Goal: Use online tool/utility: Utilize a website feature to perform a specific function

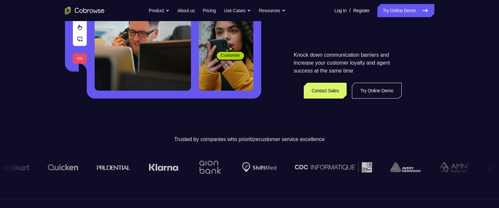
click at [398, 8] on link "Try Online Demo" at bounding box center [406, 10] width 57 height 13
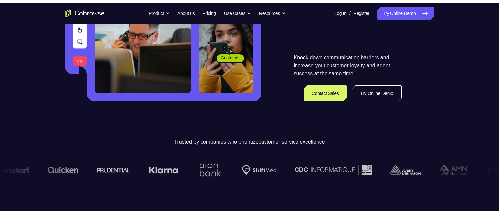
scroll to position [165, 0]
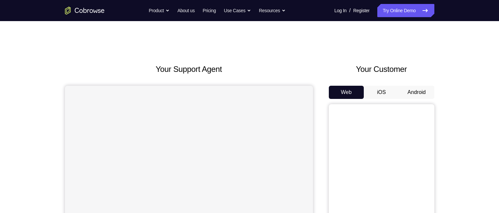
click at [424, 90] on button "Android" at bounding box center [416, 92] width 35 height 13
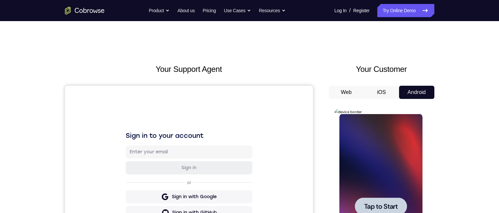
scroll to position [132, 0]
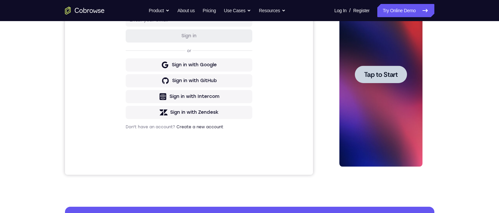
click at [374, 74] on span "Tap to Start" at bounding box center [381, 74] width 34 height 7
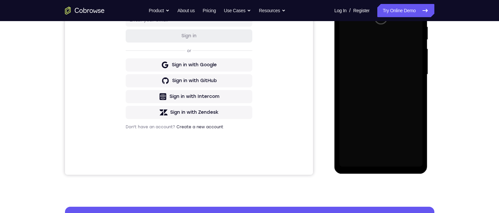
scroll to position [99, 0]
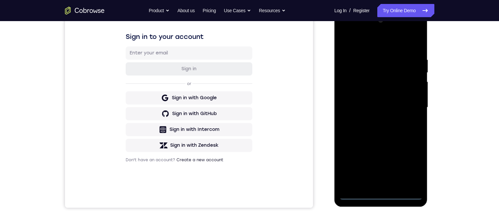
click at [383, 196] on div at bounding box center [381, 107] width 83 height 185
click at [413, 166] on div at bounding box center [381, 107] width 83 height 185
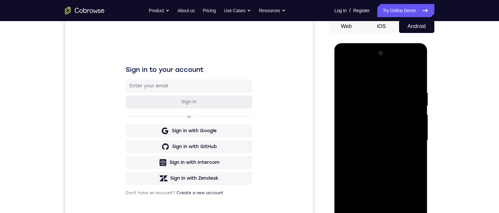
click at [370, 76] on div at bounding box center [381, 140] width 83 height 185
click at [407, 138] on div at bounding box center [381, 140] width 83 height 185
click at [373, 151] on div at bounding box center [381, 140] width 83 height 185
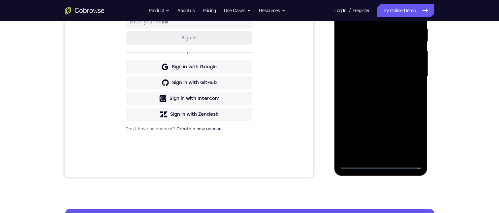
scroll to position [99, 0]
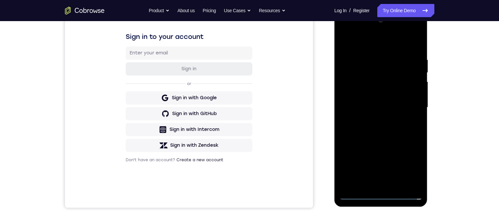
click at [384, 99] on div at bounding box center [381, 107] width 83 height 185
click at [384, 90] on div at bounding box center [381, 107] width 83 height 185
click at [370, 107] on div at bounding box center [381, 107] width 83 height 185
click at [386, 129] on div at bounding box center [381, 107] width 83 height 185
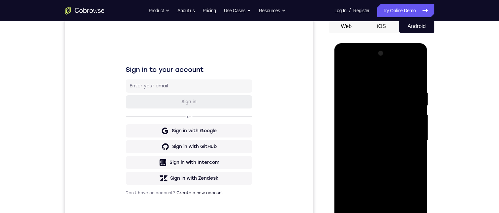
click at [403, 154] on div at bounding box center [381, 140] width 83 height 185
click at [417, 71] on div at bounding box center [381, 140] width 83 height 185
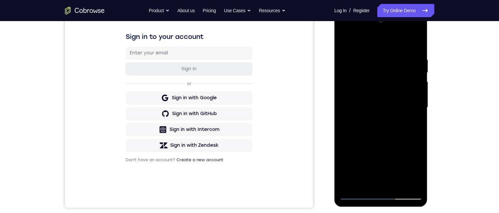
click at [345, 41] on div at bounding box center [381, 107] width 83 height 185
click at [371, 53] on div at bounding box center [381, 107] width 83 height 185
click at [405, 181] on div at bounding box center [381, 107] width 83 height 185
click at [414, 118] on div at bounding box center [381, 107] width 83 height 185
click at [407, 181] on div at bounding box center [381, 107] width 83 height 185
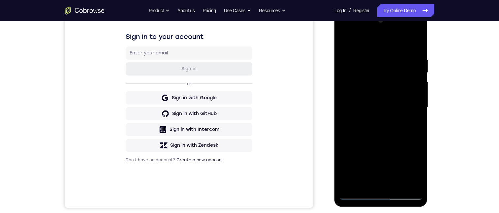
click at [412, 155] on div at bounding box center [381, 107] width 83 height 185
click at [406, 182] on div at bounding box center [381, 107] width 83 height 185
click at [407, 182] on div at bounding box center [381, 107] width 83 height 185
click at [414, 41] on div at bounding box center [381, 107] width 83 height 185
click at [398, 183] on div at bounding box center [381, 107] width 83 height 185
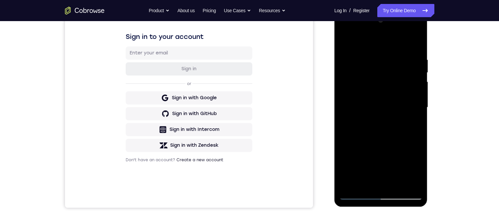
click at [388, 141] on div at bounding box center [381, 107] width 83 height 185
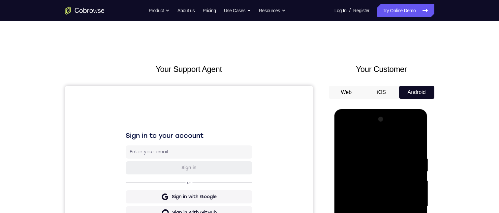
click at [387, 203] on div at bounding box center [381, 206] width 83 height 185
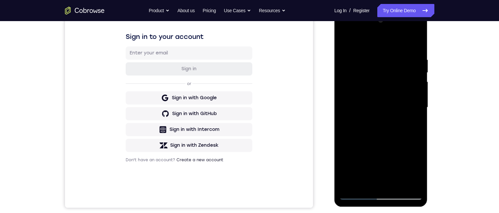
click at [395, 139] on div at bounding box center [381, 107] width 83 height 185
click at [411, 138] on div at bounding box center [381, 107] width 83 height 185
click at [412, 123] on div at bounding box center [381, 107] width 83 height 185
click at [383, 80] on div at bounding box center [381, 107] width 83 height 185
click at [392, 138] on div at bounding box center [381, 107] width 83 height 185
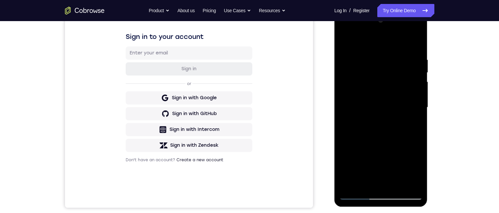
drag, startPoint x: 410, startPoint y: 122, endPoint x: 778, endPoint y: 119, distance: 367.3
click at [410, 122] on div at bounding box center [381, 107] width 83 height 185
click at [345, 41] on div at bounding box center [381, 107] width 83 height 185
click at [393, 115] on div at bounding box center [381, 107] width 83 height 185
click at [414, 123] on div at bounding box center [381, 107] width 83 height 185
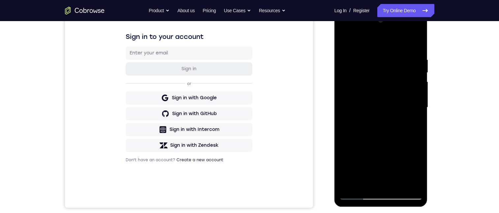
click at [344, 42] on div at bounding box center [381, 107] width 83 height 185
click at [396, 131] on div at bounding box center [381, 107] width 83 height 185
click at [379, 154] on div at bounding box center [381, 107] width 83 height 185
click at [345, 39] on div at bounding box center [381, 107] width 83 height 185
click at [397, 185] on div at bounding box center [381, 107] width 83 height 185
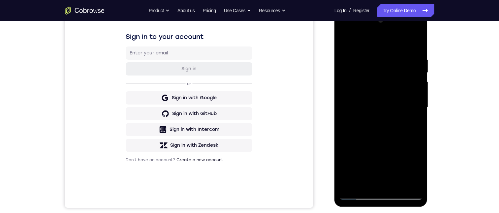
click at [381, 145] on div at bounding box center [381, 107] width 83 height 185
click at [343, 39] on div at bounding box center [381, 107] width 83 height 185
drag, startPoint x: 392, startPoint y: 134, endPoint x: 393, endPoint y: 73, distance: 61.4
click at [393, 73] on div at bounding box center [381, 107] width 83 height 185
drag, startPoint x: 379, startPoint y: 162, endPoint x: 389, endPoint y: 93, distance: 69.1
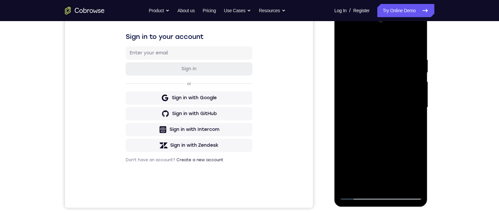
click at [389, 93] on div at bounding box center [381, 107] width 83 height 185
drag, startPoint x: 382, startPoint y: 158, endPoint x: 392, endPoint y: 86, distance: 72.0
click at [392, 86] on div at bounding box center [381, 107] width 83 height 185
drag, startPoint x: 387, startPoint y: 167, endPoint x: 390, endPoint y: 148, distance: 20.1
click at [390, 148] on div at bounding box center [381, 107] width 83 height 185
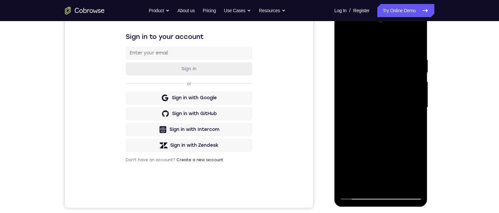
click at [388, 132] on div at bounding box center [381, 107] width 83 height 185
click at [361, 181] on div at bounding box center [381, 107] width 83 height 185
click at [411, 122] on div at bounding box center [381, 107] width 83 height 185
click at [345, 42] on div at bounding box center [381, 107] width 83 height 185
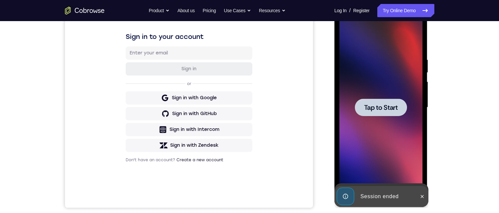
scroll to position [0, 0]
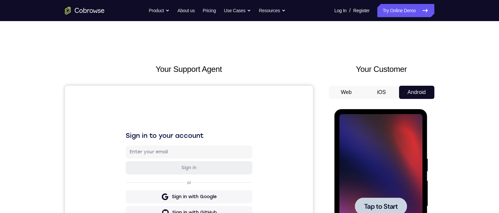
click at [393, 210] on span "Tap to Start" at bounding box center [381, 206] width 34 height 7
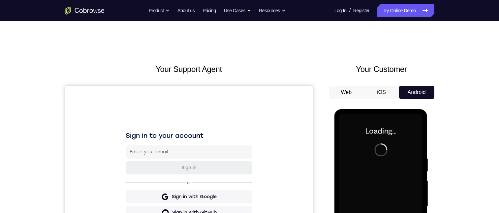
scroll to position [99, 0]
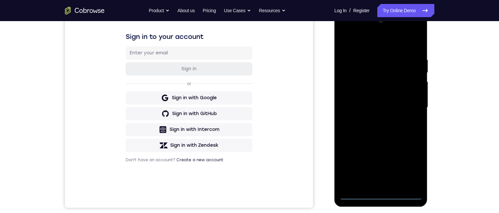
click at [379, 193] on div at bounding box center [381, 107] width 83 height 185
click at [414, 166] on div at bounding box center [381, 107] width 83 height 185
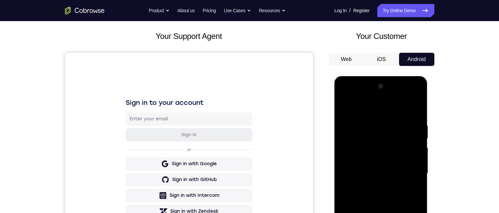
click at [352, 107] on div at bounding box center [381, 173] width 83 height 185
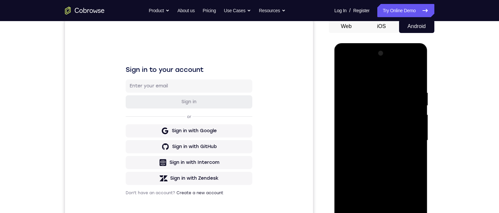
click at [408, 135] on div at bounding box center [381, 140] width 83 height 185
click at [371, 150] on div at bounding box center [381, 140] width 83 height 185
click at [376, 126] on div at bounding box center [381, 140] width 83 height 185
click at [378, 133] on div at bounding box center [381, 140] width 83 height 185
click at [413, 72] on div at bounding box center [381, 140] width 83 height 185
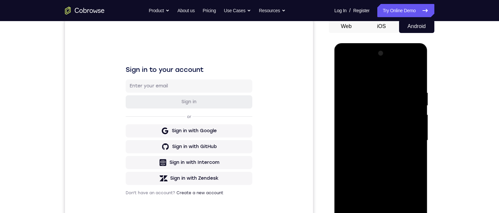
click at [355, 129] on div at bounding box center [381, 140] width 83 height 185
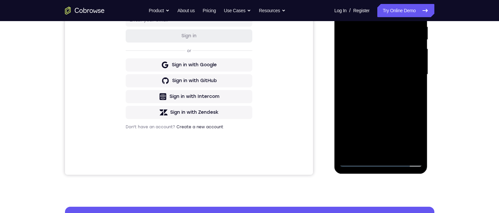
drag, startPoint x: 360, startPoint y: 116, endPoint x: 367, endPoint y: 114, distance: 7.2
click at [360, 116] on div at bounding box center [381, 74] width 83 height 185
click at [376, 114] on div at bounding box center [381, 74] width 83 height 185
drag, startPoint x: 393, startPoint y: 116, endPoint x: 398, endPoint y: 115, distance: 5.9
click at [392, 116] on div at bounding box center [381, 74] width 83 height 185
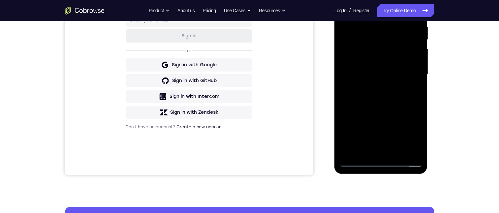
click at [399, 115] on div at bounding box center [381, 74] width 83 height 185
click at [384, 102] on div at bounding box center [381, 74] width 83 height 185
click at [367, 102] on div at bounding box center [381, 74] width 83 height 185
click at [357, 102] on div at bounding box center [381, 74] width 83 height 185
click at [401, 145] on div at bounding box center [381, 74] width 83 height 185
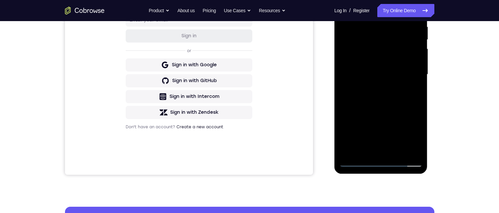
click at [390, 102] on div at bounding box center [381, 74] width 83 height 185
click at [388, 113] on div at bounding box center [381, 74] width 83 height 185
click at [388, 89] on div at bounding box center [381, 74] width 83 height 185
click at [373, 115] on div at bounding box center [381, 74] width 83 height 185
click at [376, 106] on div at bounding box center [381, 74] width 83 height 185
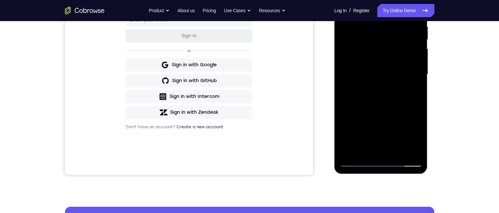
click at [403, 146] on div at bounding box center [381, 74] width 83 height 185
drag, startPoint x: 376, startPoint y: 117, endPoint x: 362, endPoint y: 113, distance: 14.4
click at [375, 116] on div at bounding box center [381, 74] width 83 height 185
click at [362, 113] on div at bounding box center [381, 74] width 83 height 185
click at [363, 100] on div at bounding box center [381, 74] width 83 height 185
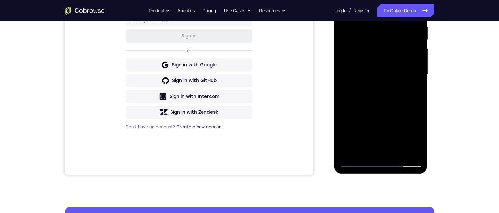
click at [370, 100] on div at bounding box center [381, 74] width 83 height 185
click at [387, 107] on div at bounding box center [381, 74] width 83 height 185
click at [387, 115] on div at bounding box center [381, 74] width 83 height 185
click at [408, 145] on div at bounding box center [381, 74] width 83 height 185
click at [376, 116] on div at bounding box center [381, 74] width 83 height 185
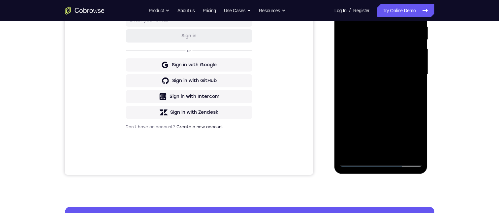
click at [361, 113] on div at bounding box center [381, 74] width 83 height 185
click at [361, 102] on div at bounding box center [381, 74] width 83 height 185
click at [366, 101] on div at bounding box center [381, 74] width 83 height 185
click at [383, 106] on div at bounding box center [381, 74] width 83 height 185
click at [389, 116] on div at bounding box center [381, 74] width 83 height 185
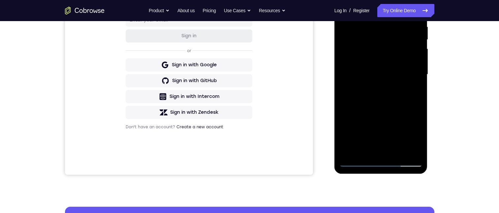
click at [372, 105] on div at bounding box center [381, 74] width 83 height 185
click at [360, 99] on div at bounding box center [381, 74] width 83 height 185
click at [388, 93] on div at bounding box center [381, 74] width 83 height 185
click at [404, 148] on div at bounding box center [381, 74] width 83 height 185
click at [385, 128] on div at bounding box center [381, 74] width 83 height 185
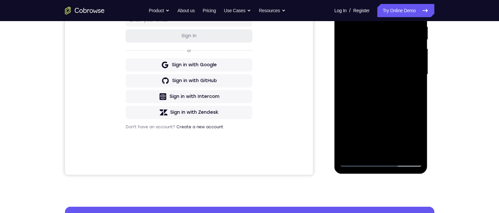
click at [376, 128] on div at bounding box center [381, 74] width 83 height 185
drag, startPoint x: 378, startPoint y: 118, endPoint x: 384, endPoint y: 115, distance: 7.4
click at [378, 116] on div at bounding box center [381, 74] width 83 height 185
drag, startPoint x: 384, startPoint y: 115, endPoint x: 403, endPoint y: 115, distance: 18.5
click at [386, 114] on div at bounding box center [381, 74] width 83 height 185
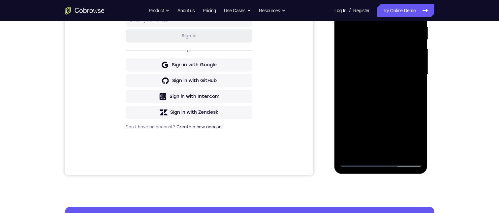
click at [403, 115] on div at bounding box center [381, 74] width 83 height 185
click at [404, 133] on div at bounding box center [381, 74] width 83 height 185
click at [403, 145] on div at bounding box center [381, 74] width 83 height 185
click at [388, 115] on div at bounding box center [381, 74] width 83 height 185
click at [383, 103] on div at bounding box center [381, 74] width 83 height 185
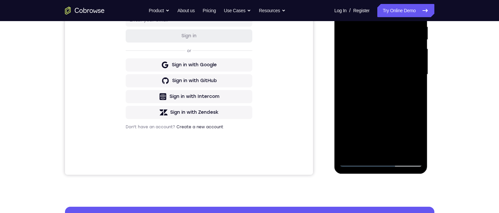
click at [401, 145] on div at bounding box center [381, 74] width 83 height 185
click at [404, 128] on div at bounding box center [381, 74] width 83 height 185
click at [404, 119] on div at bounding box center [381, 74] width 83 height 185
click at [404, 104] on div at bounding box center [381, 74] width 83 height 185
click at [405, 146] on div at bounding box center [381, 74] width 83 height 185
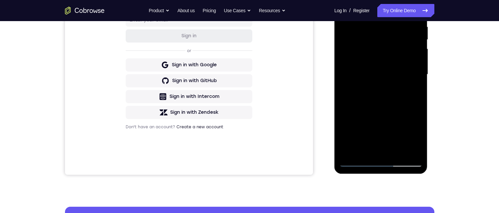
click at [388, 116] on div at bounding box center [381, 74] width 83 height 185
click at [401, 116] on div at bounding box center [381, 74] width 83 height 185
click at [402, 109] on div at bounding box center [381, 74] width 83 height 185
click at [400, 104] on div at bounding box center [381, 74] width 83 height 185
click at [389, 104] on div at bounding box center [381, 74] width 83 height 185
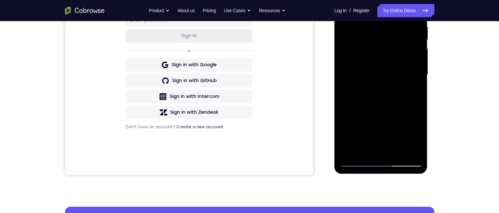
drag, startPoint x: 369, startPoint y: 100, endPoint x: 375, endPoint y: 103, distance: 6.2
click at [372, 100] on div at bounding box center [381, 74] width 83 height 185
click at [372, 118] on div at bounding box center [381, 74] width 83 height 185
click at [376, 93] on div at bounding box center [381, 74] width 83 height 185
drag, startPoint x: 384, startPoint y: 89, endPoint x: 392, endPoint y: 89, distance: 7.3
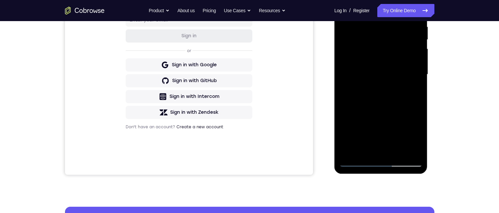
click at [386, 89] on div at bounding box center [381, 74] width 83 height 185
click at [400, 89] on div at bounding box center [381, 74] width 83 height 185
click at [406, 105] on div at bounding box center [381, 74] width 83 height 185
click at [402, 145] on div at bounding box center [381, 74] width 83 height 185
click at [389, 113] on div at bounding box center [381, 74] width 83 height 185
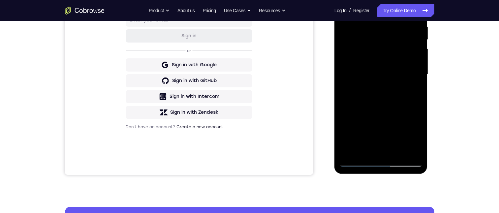
drag, startPoint x: 374, startPoint y: 113, endPoint x: 360, endPoint y: 113, distance: 14.2
click at [374, 113] on div at bounding box center [381, 74] width 83 height 185
click at [359, 113] on div at bounding box center [381, 74] width 83 height 185
drag, startPoint x: 355, startPoint y: 102, endPoint x: 367, endPoint y: 98, distance: 12.7
click at [356, 101] on div at bounding box center [381, 74] width 83 height 185
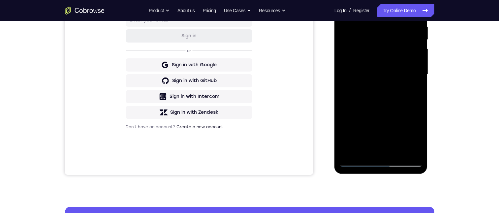
drag, startPoint x: 373, startPoint y: 100, endPoint x: 382, endPoint y: 102, distance: 9.2
click at [374, 101] on div at bounding box center [381, 74] width 83 height 185
click at [383, 102] on div at bounding box center [381, 74] width 83 height 185
click at [387, 86] on div at bounding box center [381, 74] width 83 height 185
drag, startPoint x: 377, startPoint y: 88, endPoint x: 357, endPoint y: 89, distance: 19.8
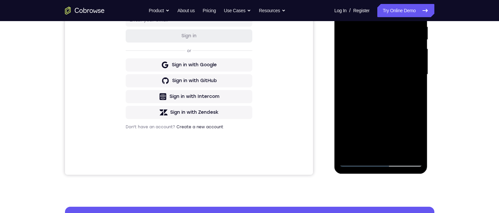
click at [376, 88] on div at bounding box center [381, 74] width 83 height 185
click at [357, 89] on div at bounding box center [381, 74] width 83 height 185
click at [403, 145] on div at bounding box center [381, 74] width 83 height 185
click at [403, 134] on div at bounding box center [381, 74] width 83 height 185
click at [392, 132] on div at bounding box center [381, 74] width 83 height 185
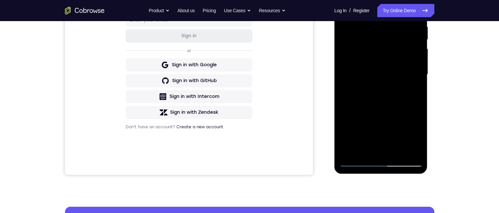
drag, startPoint x: 385, startPoint y: 116, endPoint x: 397, endPoint y: 113, distance: 12.7
click at [387, 116] on div at bounding box center [381, 74] width 83 height 185
click at [402, 113] on div at bounding box center [381, 74] width 83 height 185
drag, startPoint x: 402, startPoint y: 104, endPoint x: 389, endPoint y: 104, distance: 12.9
click at [400, 104] on div at bounding box center [381, 74] width 83 height 185
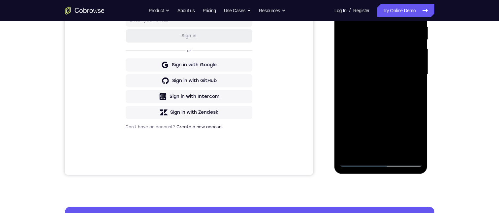
click at [389, 104] on div at bounding box center [381, 74] width 83 height 185
click at [376, 120] on div at bounding box center [381, 74] width 83 height 185
click at [379, 128] on div at bounding box center [381, 74] width 83 height 185
click at [407, 144] on div at bounding box center [381, 74] width 83 height 185
click at [388, 130] on div at bounding box center [381, 74] width 83 height 185
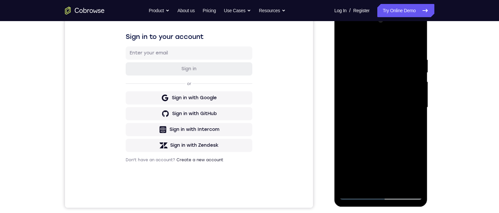
scroll to position [99, 0]
drag, startPoint x: 392, startPoint y: 143, endPoint x: 387, endPoint y: 94, distance: 49.1
click at [387, 94] on div at bounding box center [381, 107] width 83 height 185
drag, startPoint x: 402, startPoint y: 149, endPoint x: 402, endPoint y: 86, distance: 62.7
click at [402, 88] on div at bounding box center [381, 107] width 83 height 185
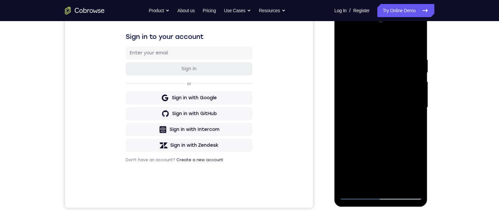
drag, startPoint x: 402, startPoint y: 131, endPoint x: 404, endPoint y: 98, distance: 33.1
click at [404, 98] on div at bounding box center [381, 107] width 83 height 185
drag, startPoint x: 397, startPoint y: 117, endPoint x: 397, endPoint y: 74, distance: 43.2
click at [397, 74] on div at bounding box center [381, 107] width 83 height 185
drag, startPoint x: 394, startPoint y: 110, endPoint x: 402, endPoint y: 61, distance: 49.5
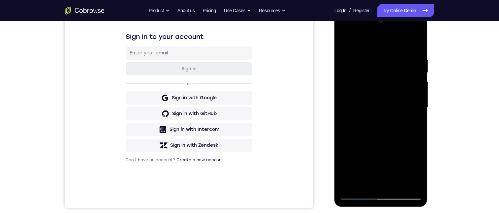
click at [401, 61] on div at bounding box center [381, 107] width 83 height 185
click at [412, 184] on div at bounding box center [381, 107] width 83 height 185
drag, startPoint x: 399, startPoint y: 126, endPoint x: 400, endPoint y: 154, distance: 28.1
click at [400, 154] on div at bounding box center [381, 107] width 83 height 185
drag, startPoint x: 392, startPoint y: 77, endPoint x: 399, endPoint y: 120, distance: 43.5
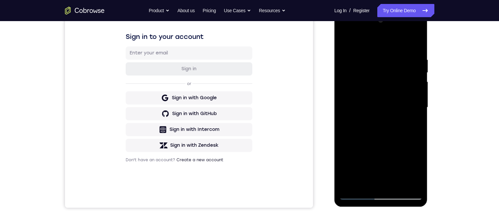
click at [399, 118] on div at bounding box center [381, 107] width 83 height 185
click at [348, 184] on div at bounding box center [381, 107] width 83 height 185
drag, startPoint x: 372, startPoint y: 135, endPoint x: 376, endPoint y: 132, distance: 5.2
click at [376, 131] on div at bounding box center [381, 107] width 83 height 185
click at [369, 50] on div at bounding box center [381, 107] width 83 height 185
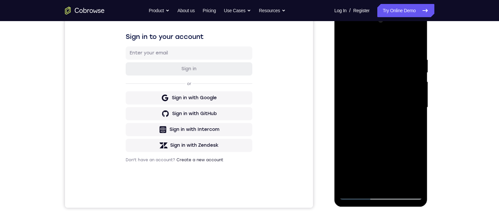
click at [410, 127] on div at bounding box center [381, 107] width 83 height 185
click at [413, 181] on div at bounding box center [381, 107] width 83 height 185
click at [410, 125] on div at bounding box center [381, 107] width 83 height 185
click at [411, 137] on div at bounding box center [381, 107] width 83 height 185
click at [411, 136] on div at bounding box center [381, 107] width 83 height 185
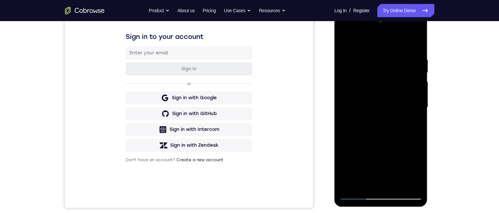
click at [411, 136] on div at bounding box center [381, 107] width 83 height 185
click at [410, 136] on div at bounding box center [381, 107] width 83 height 185
drag, startPoint x: 410, startPoint y: 136, endPoint x: 381, endPoint y: 130, distance: 29.5
click at [381, 131] on div at bounding box center [381, 107] width 83 height 185
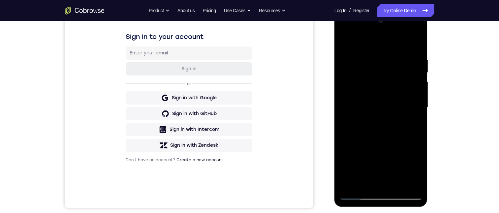
click at [406, 182] on div at bounding box center [381, 107] width 83 height 185
click at [414, 136] on div at bounding box center [381, 107] width 83 height 185
click at [411, 136] on div at bounding box center [381, 107] width 83 height 185
click at [411, 127] on div at bounding box center [381, 107] width 83 height 185
drag, startPoint x: 410, startPoint y: 129, endPoint x: 337, endPoint y: 111, distance: 75.2
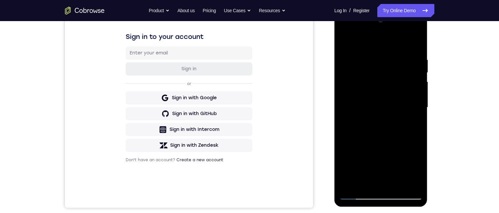
click at [337, 111] on div at bounding box center [381, 108] width 93 height 197
click at [414, 113] on div at bounding box center [381, 107] width 83 height 185
drag, startPoint x: 408, startPoint y: 113, endPoint x: 371, endPoint y: 109, distance: 36.8
click at [372, 110] on div at bounding box center [381, 107] width 83 height 185
click at [414, 40] on div at bounding box center [381, 107] width 83 height 185
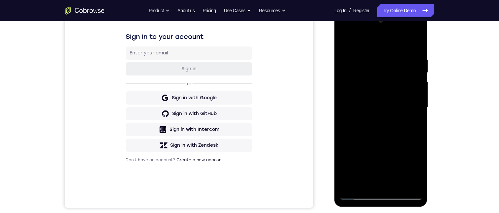
click at [479, 72] on div "Your Support Agent Your Customer Web iOS Android Next Steps We’d be happy to gi…" at bounding box center [249, 139] width 499 height 435
click at [415, 43] on div at bounding box center [381, 107] width 83 height 185
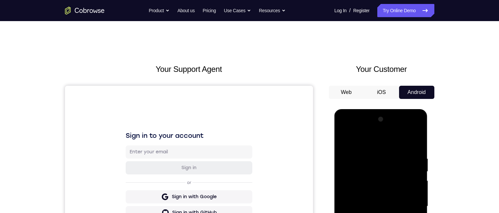
scroll to position [66, 0]
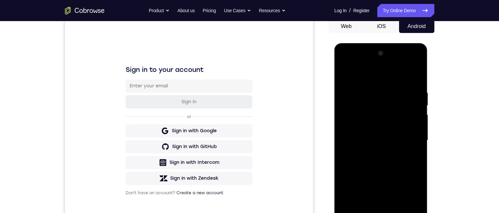
click at [414, 75] on div at bounding box center [381, 140] width 83 height 185
click at [414, 76] on div at bounding box center [381, 140] width 83 height 185
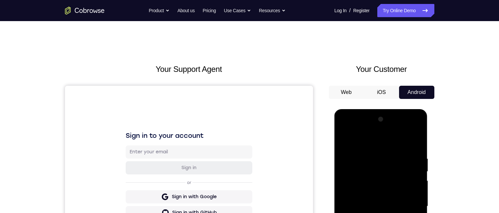
scroll to position [99, 0]
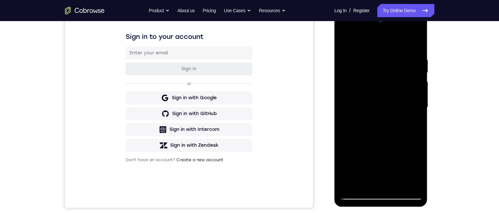
click at [411, 184] on div at bounding box center [381, 107] width 83 height 185
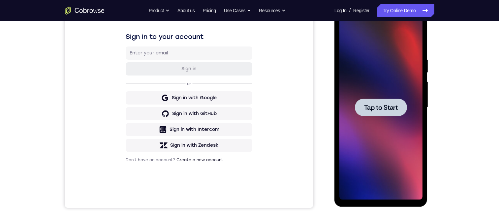
click at [386, 101] on div at bounding box center [381, 107] width 52 height 17
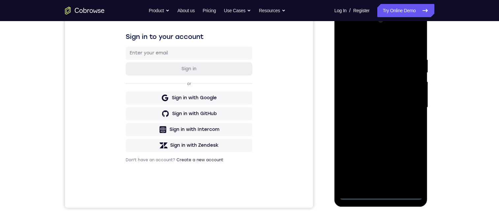
click at [382, 195] on div at bounding box center [381, 107] width 83 height 185
click at [411, 162] on div at bounding box center [381, 107] width 83 height 185
click at [379, 42] on div at bounding box center [381, 107] width 83 height 185
click at [410, 103] on div at bounding box center [381, 107] width 83 height 185
click at [372, 116] on div at bounding box center [381, 107] width 83 height 185
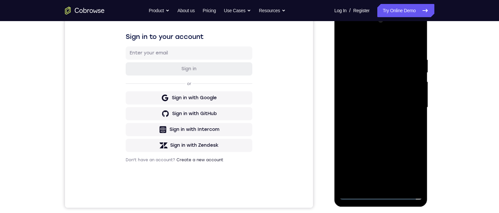
click at [376, 96] on div at bounding box center [381, 107] width 83 height 185
click at [361, 93] on div at bounding box center [381, 107] width 83 height 185
click at [368, 106] on div at bounding box center [381, 107] width 83 height 185
click at [411, 39] on div at bounding box center [381, 107] width 83 height 185
click at [401, 122] on div at bounding box center [381, 107] width 83 height 185
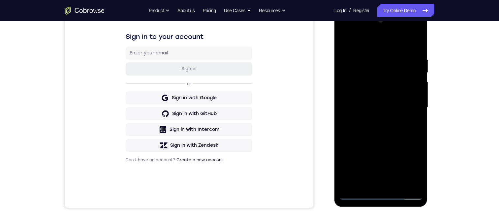
drag, startPoint x: 396, startPoint y: 141, endPoint x: 392, endPoint y: 123, distance: 18.0
click at [392, 123] on div at bounding box center [381, 107] width 83 height 185
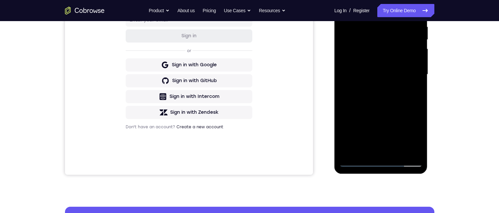
drag, startPoint x: 453, startPoint y: 86, endPoint x: 434, endPoint y: 89, distance: 19.3
click at [456, 110] on div "Your Support Agent Your Customer Web iOS Android Next Steps We’d be happy to gi…" at bounding box center [250, 106] width 422 height 435
click at [416, 83] on div at bounding box center [381, 74] width 83 height 185
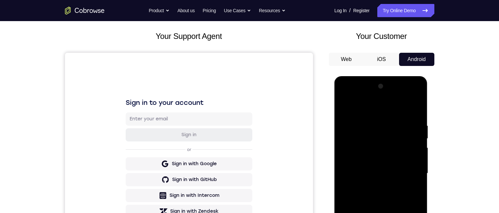
scroll to position [66, 0]
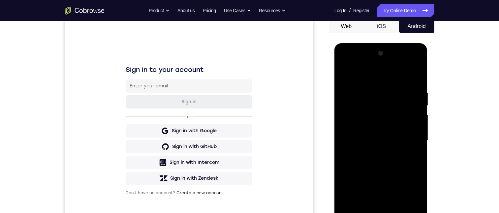
drag, startPoint x: 391, startPoint y: 99, endPoint x: 388, endPoint y: 144, distance: 44.7
click at [393, 148] on div at bounding box center [381, 140] width 83 height 185
click at [371, 90] on div at bounding box center [381, 140] width 83 height 185
drag, startPoint x: 461, startPoint y: 117, endPoint x: 460, endPoint y: 111, distance: 6.6
click at [460, 111] on div "Your Support Agent Your Customer Web iOS Android Next Steps We’d be happy to gi…" at bounding box center [249, 172] width 499 height 435
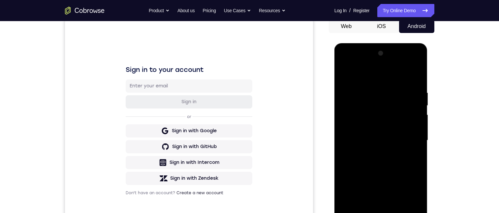
scroll to position [99, 0]
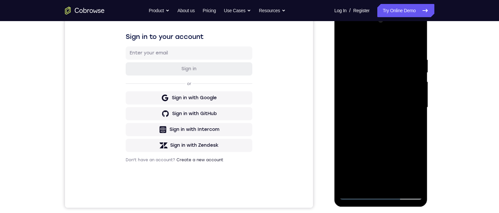
click at [417, 115] on div at bounding box center [381, 107] width 83 height 185
click at [415, 42] on div at bounding box center [381, 107] width 83 height 185
click at [393, 52] on div at bounding box center [381, 107] width 83 height 185
click at [413, 43] on div at bounding box center [381, 107] width 83 height 185
drag, startPoint x: 414, startPoint y: 51, endPoint x: 380, endPoint y: 50, distance: 34.3
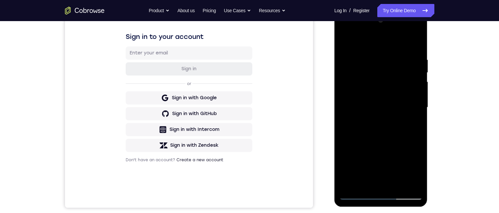
click at [382, 51] on div at bounding box center [381, 107] width 83 height 185
drag, startPoint x: 406, startPoint y: 52, endPoint x: 358, endPoint y: 55, distance: 48.6
click at [359, 55] on div at bounding box center [381, 107] width 83 height 185
click at [396, 185] on div at bounding box center [381, 107] width 83 height 185
click at [389, 143] on div at bounding box center [381, 107] width 83 height 185
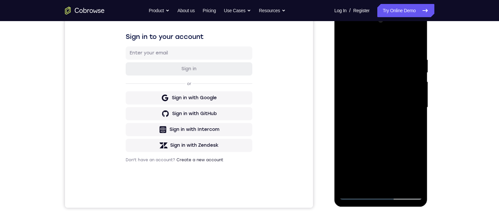
click at [375, 57] on div at bounding box center [381, 107] width 83 height 185
click at [371, 117] on div at bounding box center [381, 107] width 83 height 185
click at [362, 181] on div at bounding box center [381, 107] width 83 height 185
click at [411, 124] on div at bounding box center [381, 107] width 83 height 185
click at [409, 122] on div at bounding box center [381, 107] width 83 height 185
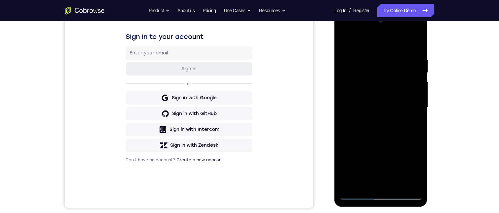
click at [344, 42] on div at bounding box center [381, 107] width 83 height 185
drag, startPoint x: 383, startPoint y: 144, endPoint x: 381, endPoint y: 85, distance: 58.1
click at [381, 92] on div at bounding box center [381, 107] width 83 height 185
drag, startPoint x: 381, startPoint y: 146, endPoint x: 382, endPoint y: 107, distance: 38.3
click at [381, 110] on div at bounding box center [381, 107] width 83 height 185
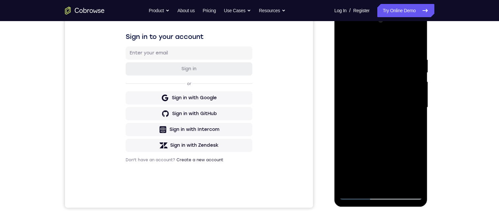
drag, startPoint x: 393, startPoint y: 170, endPoint x: 397, endPoint y: 107, distance: 62.8
click at [396, 108] on div at bounding box center [381, 107] width 83 height 185
drag, startPoint x: 394, startPoint y: 159, endPoint x: 401, endPoint y: 98, distance: 61.8
click at [399, 101] on div at bounding box center [381, 107] width 83 height 185
drag, startPoint x: 379, startPoint y: 157, endPoint x: 392, endPoint y: 107, distance: 51.8
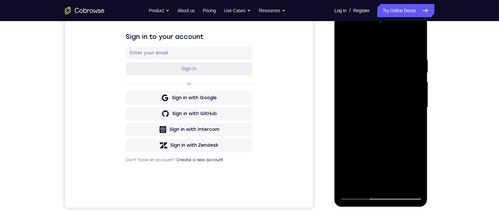
click at [390, 110] on div at bounding box center [381, 107] width 83 height 185
drag, startPoint x: 389, startPoint y: 167, endPoint x: 393, endPoint y: 106, distance: 60.9
click at [393, 107] on div at bounding box center [381, 107] width 83 height 185
drag, startPoint x: 393, startPoint y: 157, endPoint x: 403, endPoint y: 109, distance: 49.8
click at [403, 109] on div at bounding box center [381, 107] width 83 height 185
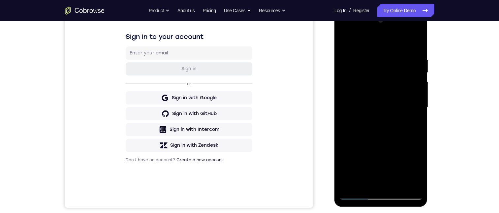
drag, startPoint x: 405, startPoint y: 109, endPoint x: 412, endPoint y: 93, distance: 17.2
click at [410, 96] on div at bounding box center [381, 107] width 83 height 185
drag, startPoint x: 393, startPoint y: 151, endPoint x: 408, endPoint y: 89, distance: 63.8
click at [407, 95] on div at bounding box center [381, 107] width 83 height 185
drag, startPoint x: 386, startPoint y: 156, endPoint x: 390, endPoint y: 117, distance: 38.8
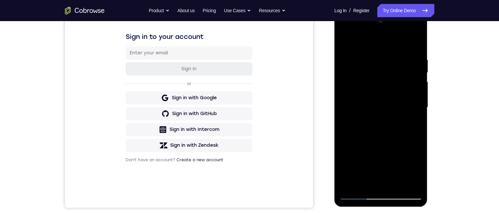
click at [389, 121] on div at bounding box center [381, 107] width 83 height 185
drag, startPoint x: 386, startPoint y: 163, endPoint x: 399, endPoint y: 115, distance: 49.8
click at [397, 122] on div at bounding box center [381, 107] width 83 height 185
click at [345, 37] on div at bounding box center [381, 107] width 83 height 185
click at [395, 182] on div at bounding box center [381, 107] width 83 height 185
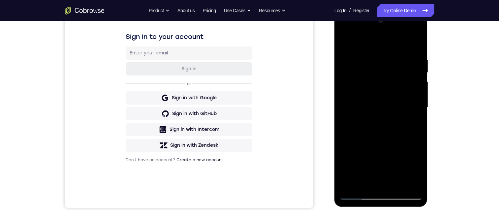
click at [345, 38] on div at bounding box center [381, 107] width 83 height 185
click at [400, 182] on div at bounding box center [381, 107] width 83 height 185
click at [389, 102] on div at bounding box center [381, 107] width 83 height 185
click at [414, 124] on div at bounding box center [381, 107] width 83 height 185
click at [413, 122] on div at bounding box center [381, 107] width 83 height 185
